Goal: Task Accomplishment & Management: Use online tool/utility

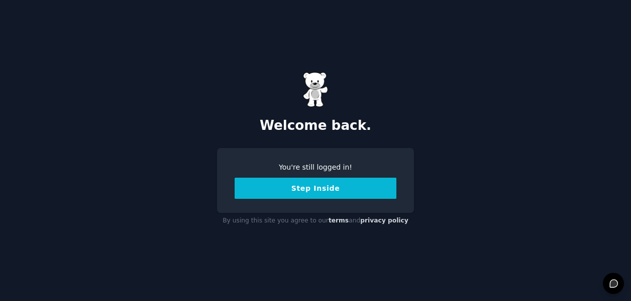
click at [327, 190] on button "Step Inside" at bounding box center [316, 187] width 162 height 21
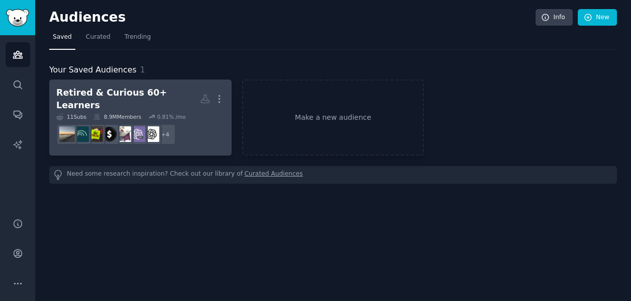
click at [222, 113] on div "11 Sub s 8.9M Members 0.81 % /mo" at bounding box center [140, 116] width 168 height 7
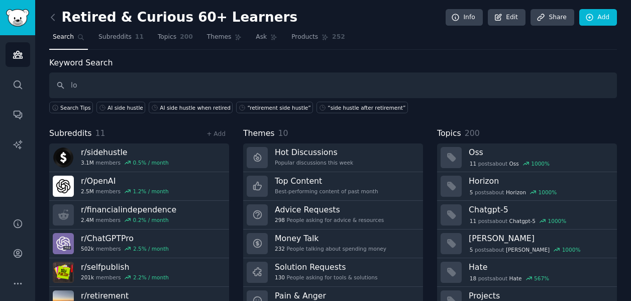
type input "l"
type input "reirment side hustle"
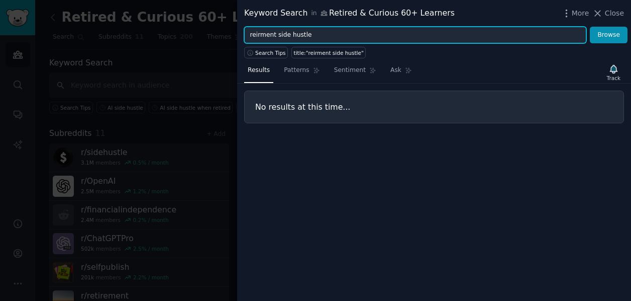
click at [311, 36] on input "reirment side hustle" at bounding box center [415, 35] width 342 height 17
drag, startPoint x: 276, startPoint y: 34, endPoint x: 250, endPoint y: 36, distance: 26.2
click at [249, 35] on input "reirment side hustle" at bounding box center [415, 35] width 342 height 17
type input "retirement side hustle"
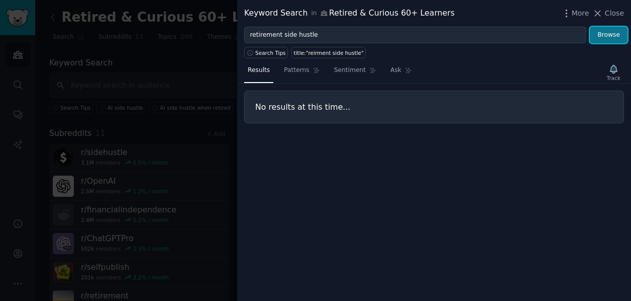
click at [607, 39] on button "Browse" at bounding box center [609, 35] width 38 height 17
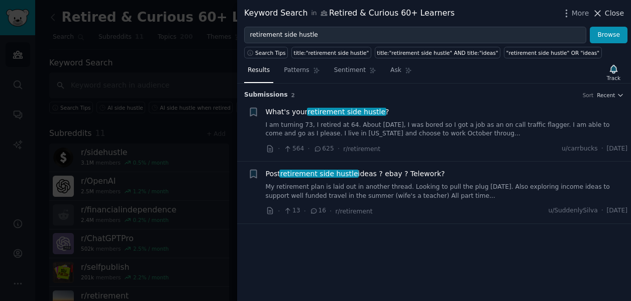
click at [601, 11] on icon at bounding box center [598, 13] width 11 height 11
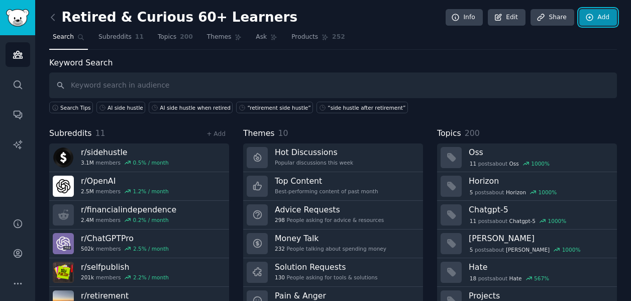
click at [592, 18] on link "Add" at bounding box center [599, 17] width 38 height 17
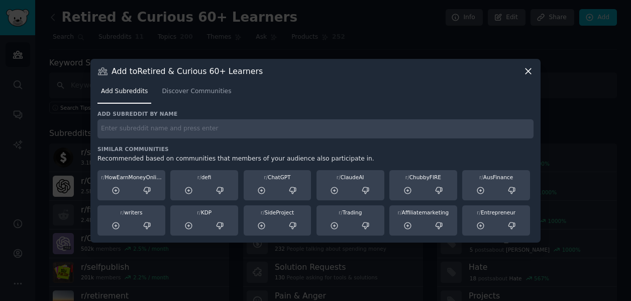
click at [530, 71] on icon at bounding box center [528, 71] width 11 height 11
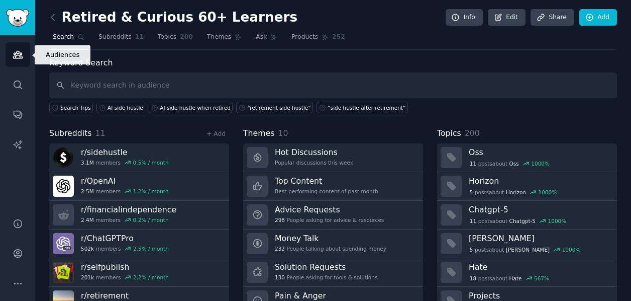
click at [18, 50] on icon "Sidebar" at bounding box center [18, 54] width 11 height 11
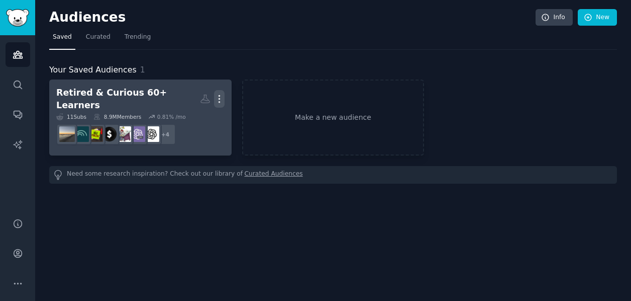
click at [218, 95] on icon "button" at bounding box center [219, 98] width 11 height 11
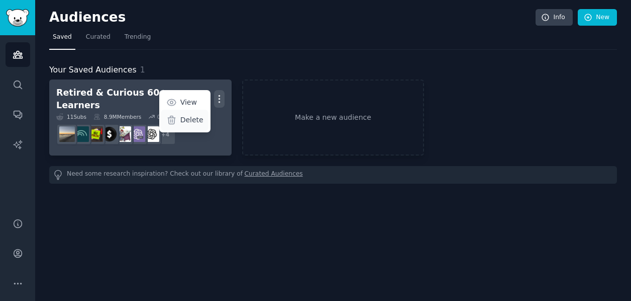
click at [192, 115] on p "Delete" at bounding box center [191, 120] width 23 height 11
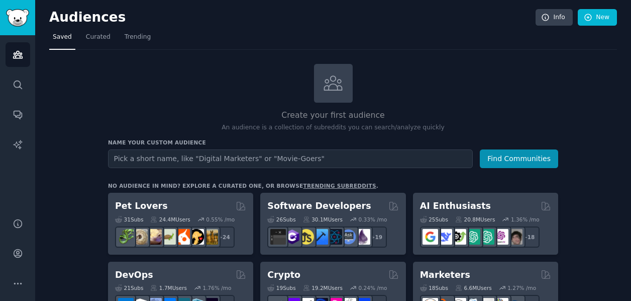
click at [243, 160] on input "text" at bounding box center [290, 158] width 365 height 19
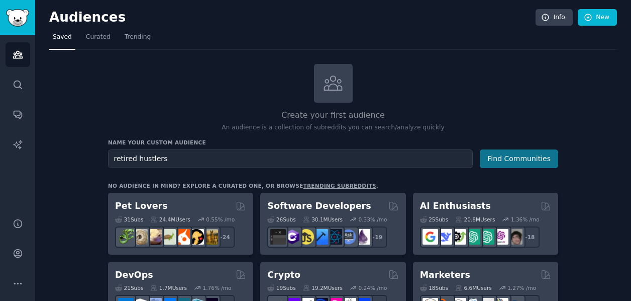
type input "retired hustlers"
click at [503, 155] on button "Find Communities" at bounding box center [519, 158] width 78 height 19
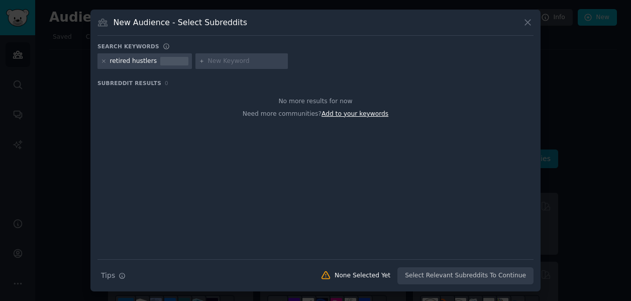
click at [370, 113] on span "Add to your keywords" at bounding box center [355, 113] width 67 height 7
type input "ai retirement income"
click at [269, 64] on input "ai retirement income" at bounding box center [246, 61] width 76 height 9
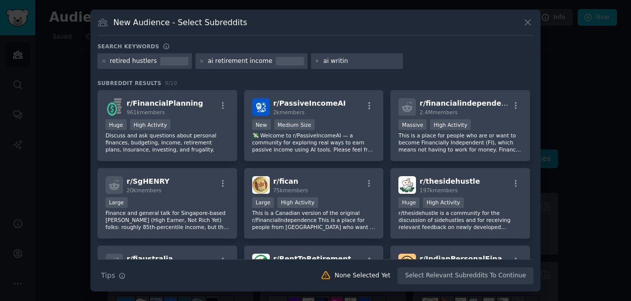
type input "ai writing"
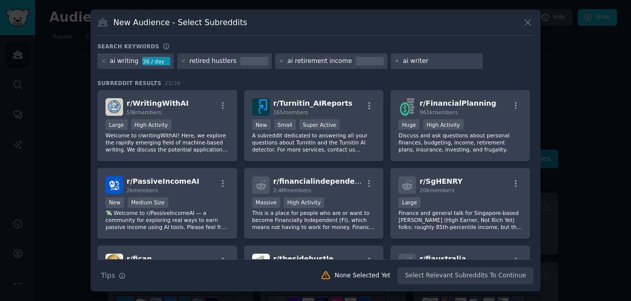
type input "ai writers"
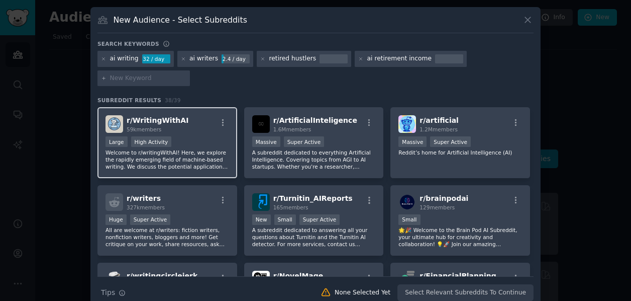
click at [203, 129] on div "r/ WritingWithAI 59k members" at bounding box center [168, 124] width 124 height 18
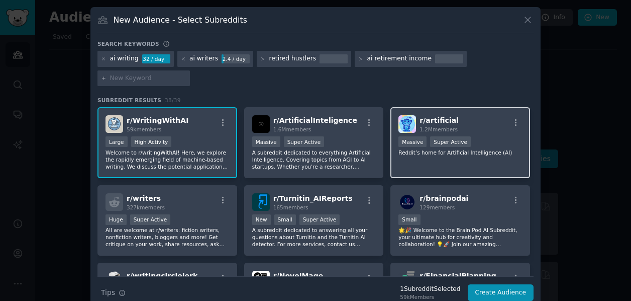
scroll to position [39, 0]
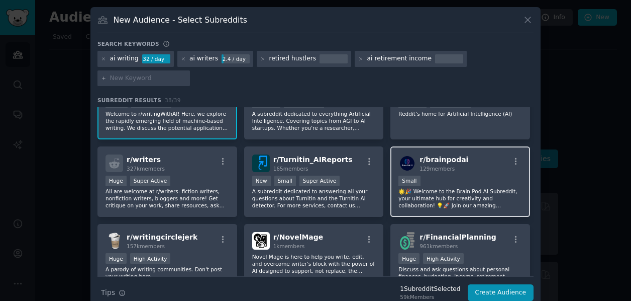
click at [477, 178] on div "Small" at bounding box center [461, 181] width 124 height 13
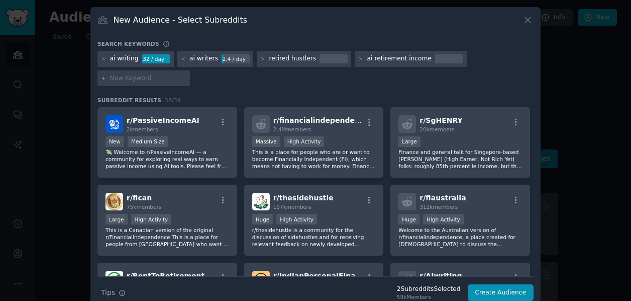
scroll to position [235, 0]
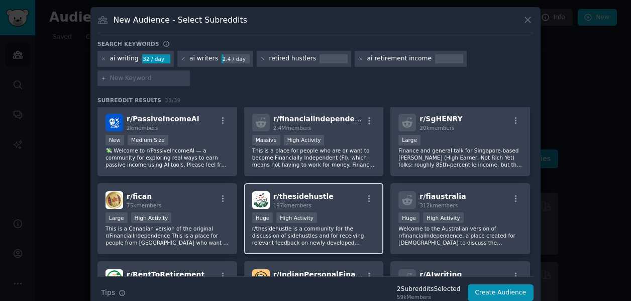
click at [328, 210] on div "r/ thesidehustle 197k members >= 80th percentile for submissions / day Huge Hig…" at bounding box center [314, 218] width 140 height 71
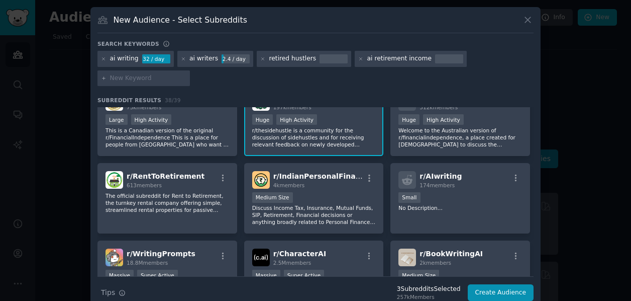
scroll to position [369, 0]
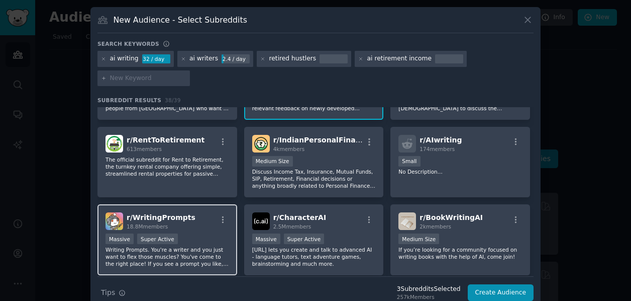
click at [208, 235] on div "Massive Super Active" at bounding box center [168, 239] width 124 height 13
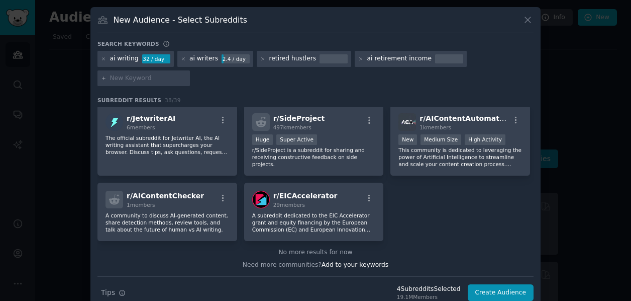
scroll to position [15, 0]
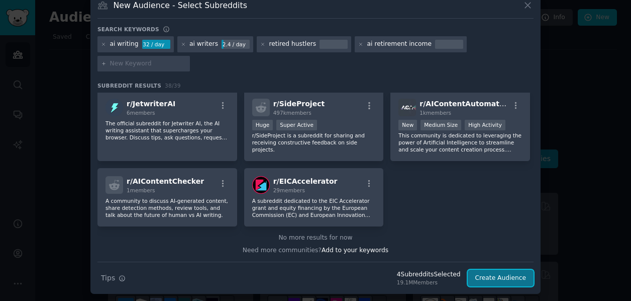
click at [475, 278] on button "Create Audience" at bounding box center [501, 277] width 66 height 17
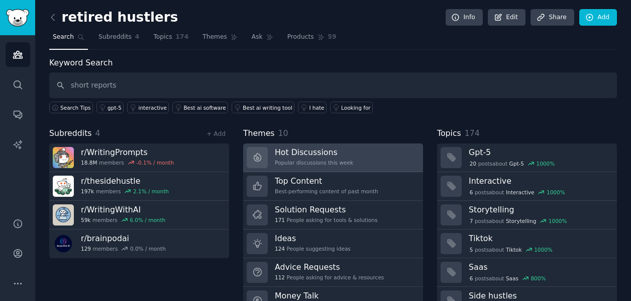
type input "short reports"
click at [331, 153] on h3 "Hot Discussions" at bounding box center [314, 152] width 78 height 11
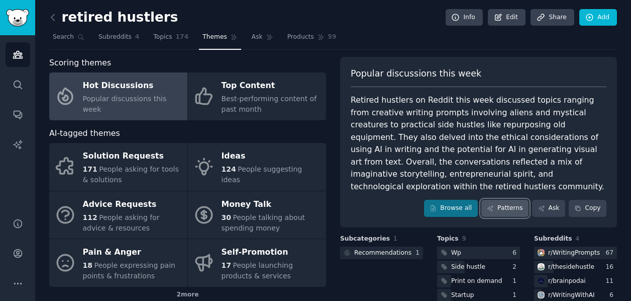
click at [506, 200] on link "Patterns" at bounding box center [504, 208] width 47 height 17
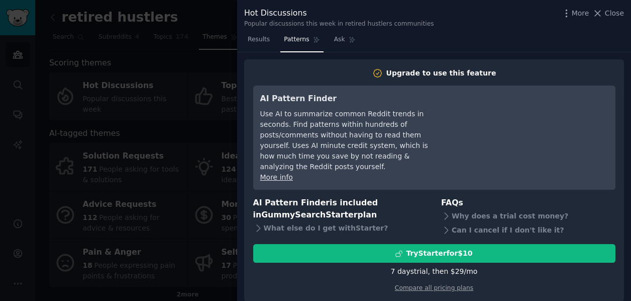
click at [183, 100] on div at bounding box center [315, 150] width 631 height 301
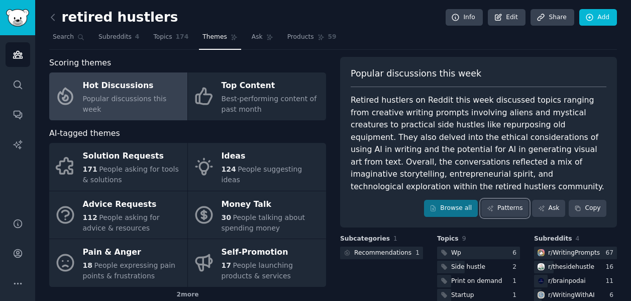
scroll to position [2, 0]
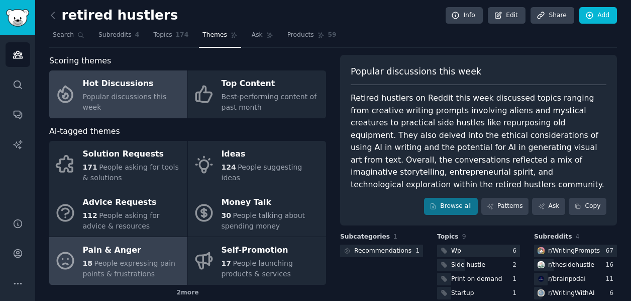
click at [111, 248] on div "Pain & Anger" at bounding box center [133, 250] width 100 height 16
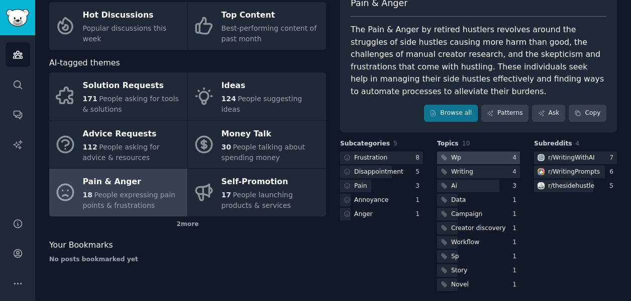
scroll to position [76, 0]
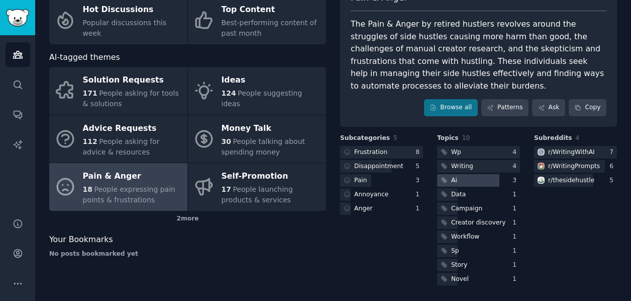
click at [456, 183] on div "Ai" at bounding box center [448, 180] width 22 height 13
